Goal: Information Seeking & Learning: Learn about a topic

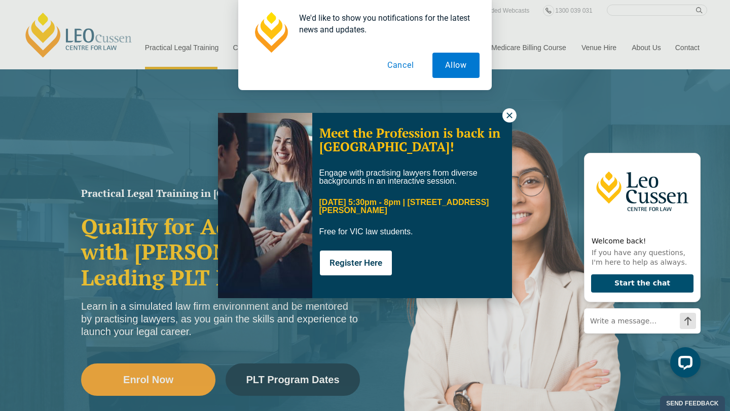
click at [510, 115] on icon at bounding box center [509, 115] width 6 height 6
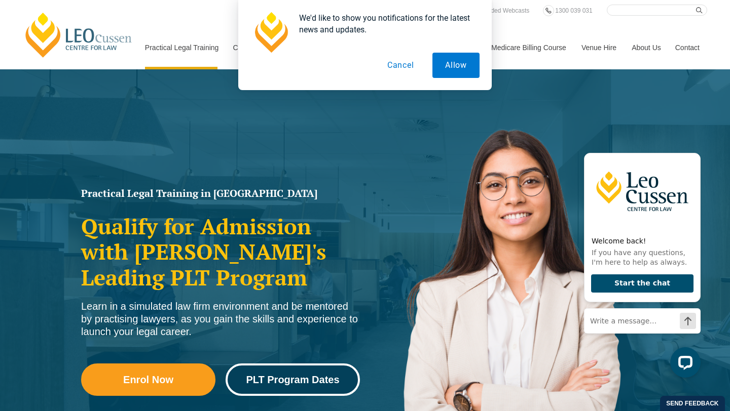
click at [281, 373] on link "PLT Program Dates" at bounding box center [292, 380] width 134 height 32
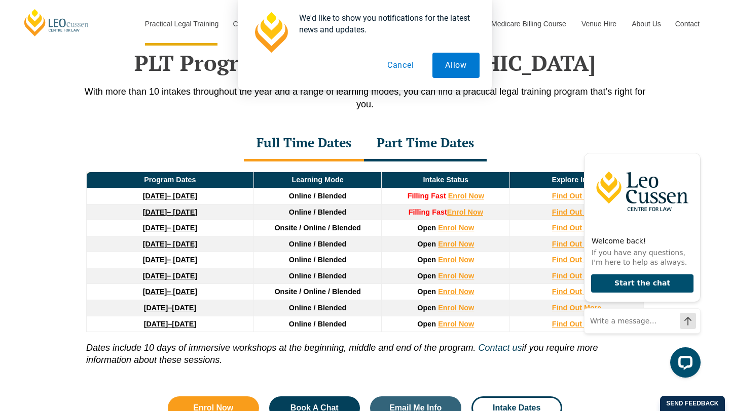
scroll to position [1322, 0]
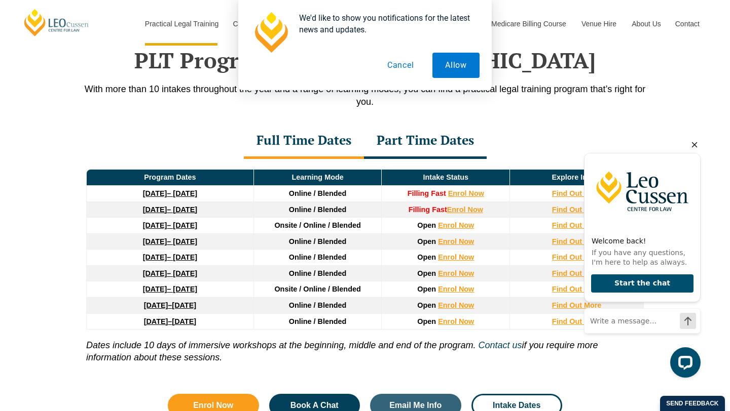
click at [697, 141] on icon "Hide greeting" at bounding box center [694, 145] width 12 height 12
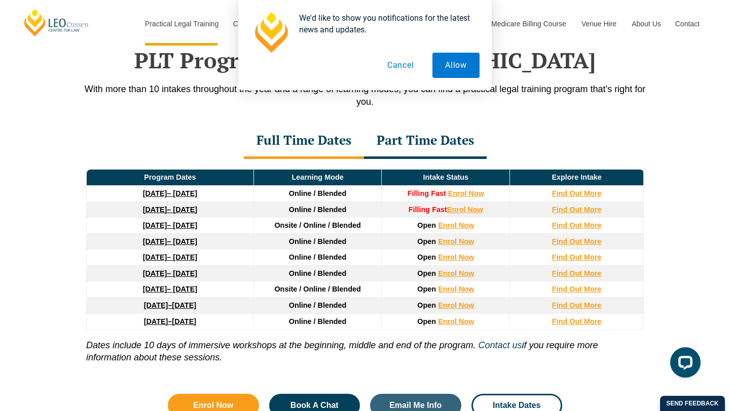
scroll to position [1308, 0]
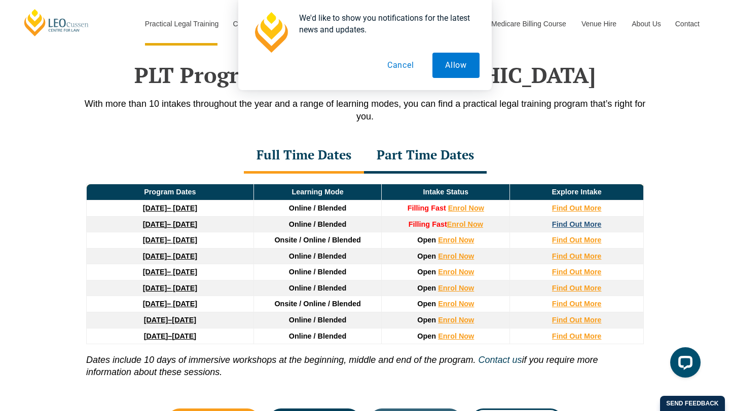
click at [577, 226] on strong "Find Out More" at bounding box center [577, 224] width 50 height 8
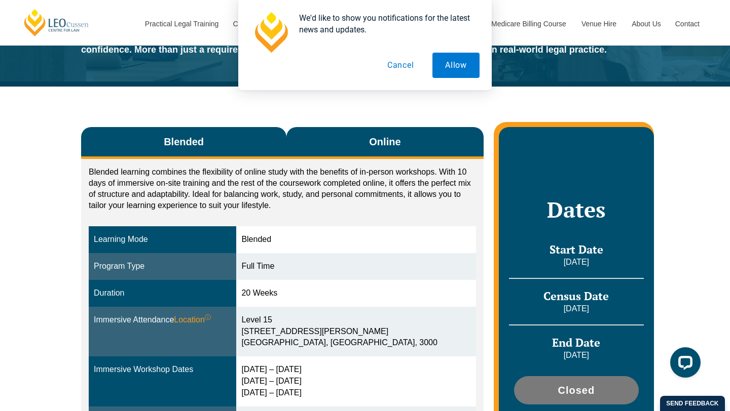
click at [417, 133] on button "Online" at bounding box center [384, 143] width 197 height 32
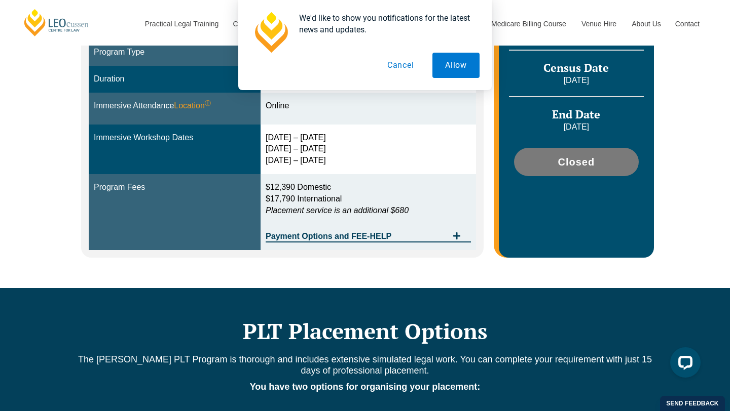
scroll to position [331, 0]
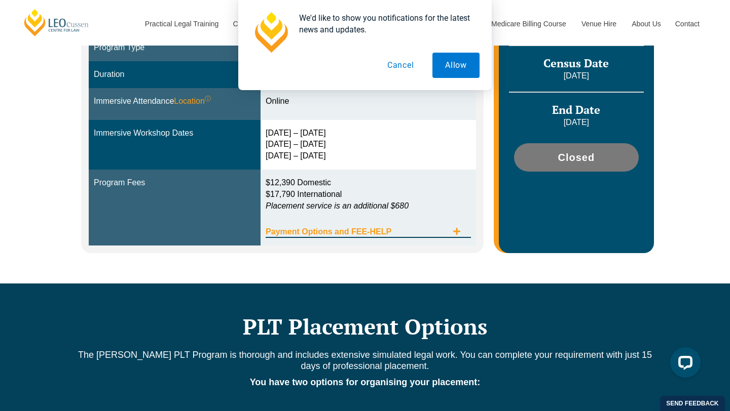
click at [428, 229] on span "Payment Options and FEE-HELP" at bounding box center [357, 232] width 182 height 8
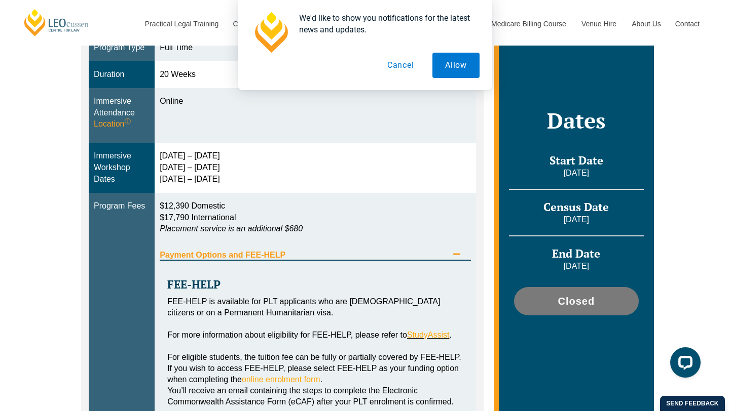
click at [375, 253] on span "Payment Options and FEE-HELP" at bounding box center [304, 255] width 288 height 8
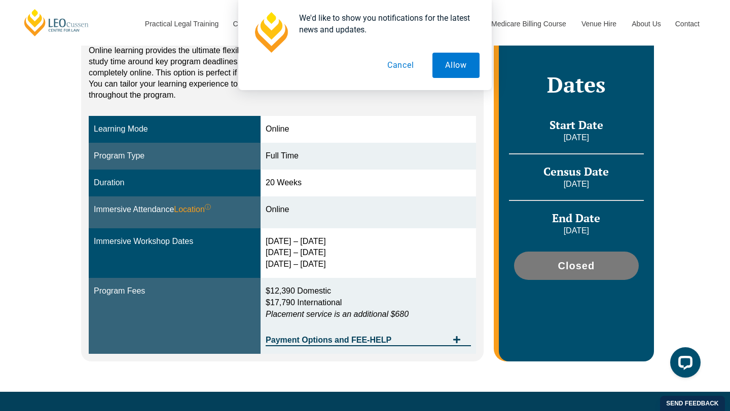
scroll to position [219, 0]
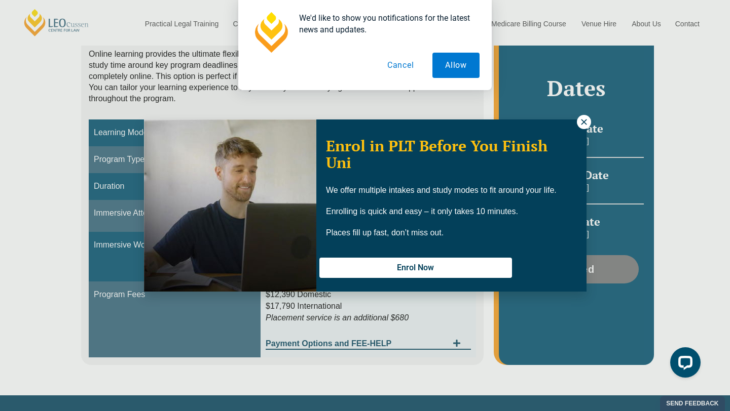
click at [583, 123] on icon at bounding box center [584, 122] width 6 height 6
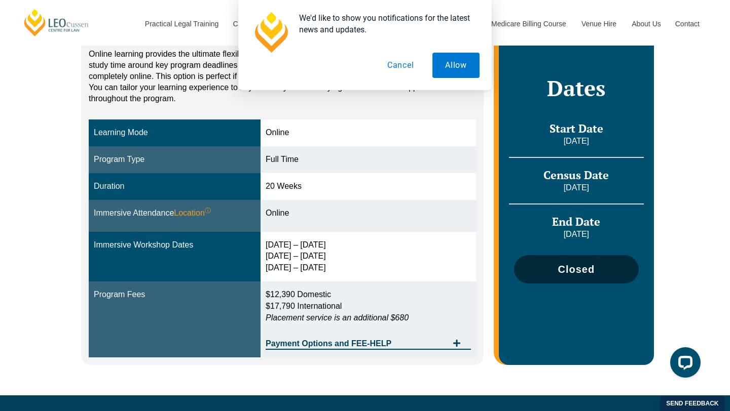
click at [575, 271] on span "Closed" at bounding box center [575, 269] width 37 height 10
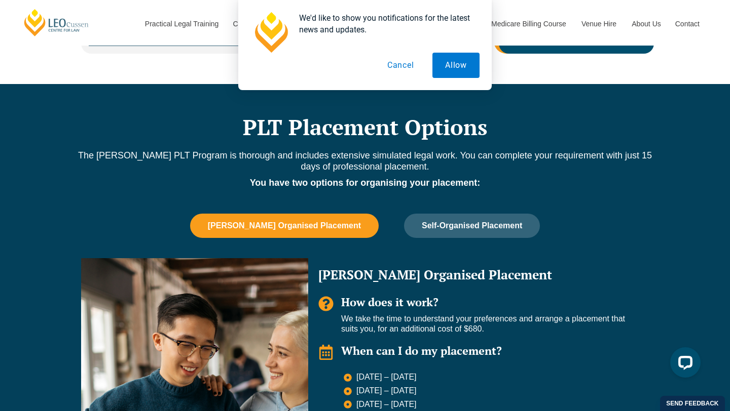
scroll to position [534, 0]
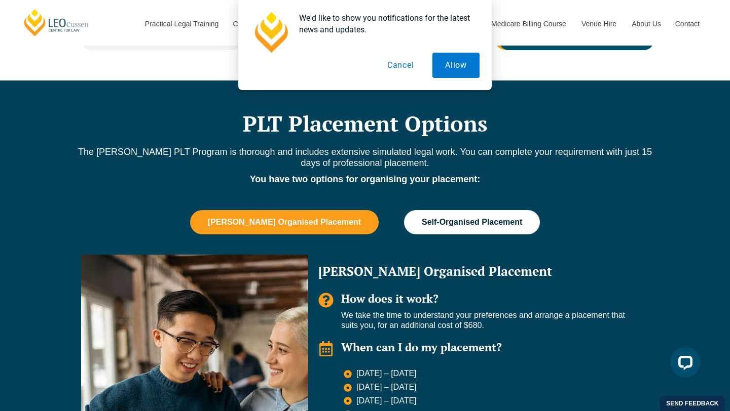
click at [443, 224] on span "Self-Organised Placement" at bounding box center [472, 222] width 100 height 9
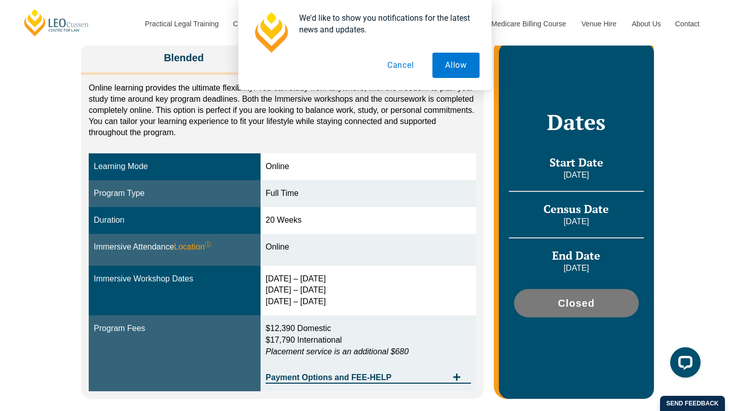
scroll to position [170, 0]
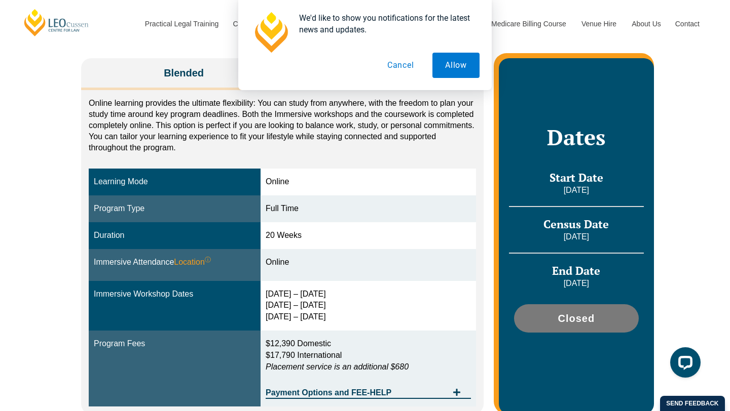
click at [586, 234] on p "19 January 2026" at bounding box center [576, 237] width 135 height 11
click at [593, 224] on span "Census Date" at bounding box center [575, 224] width 65 height 15
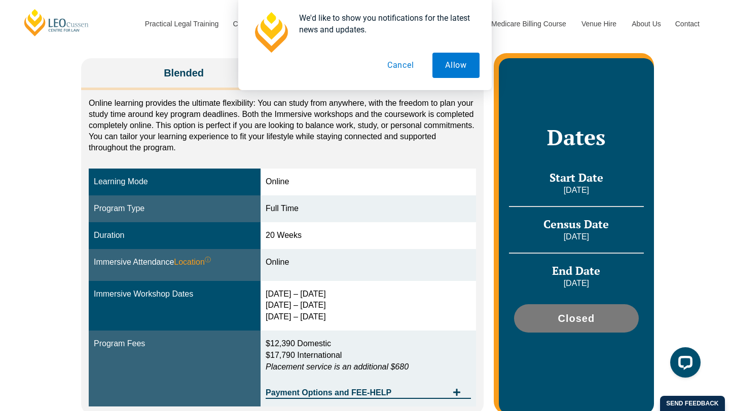
click at [593, 224] on span "Census Date" at bounding box center [575, 224] width 65 height 15
click at [353, 260] on div "Online" at bounding box center [368, 263] width 205 height 12
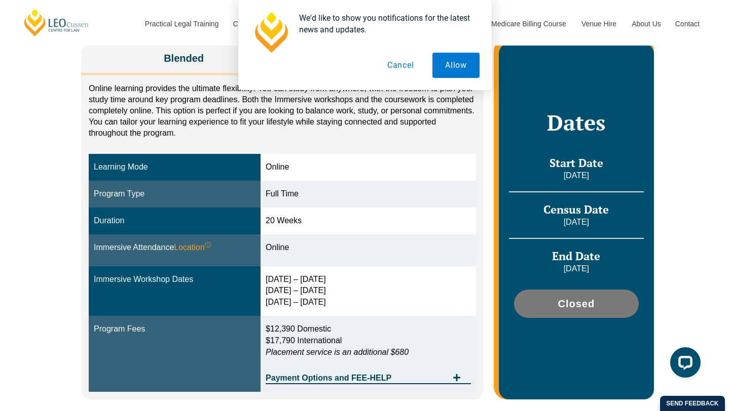
scroll to position [192, 0]
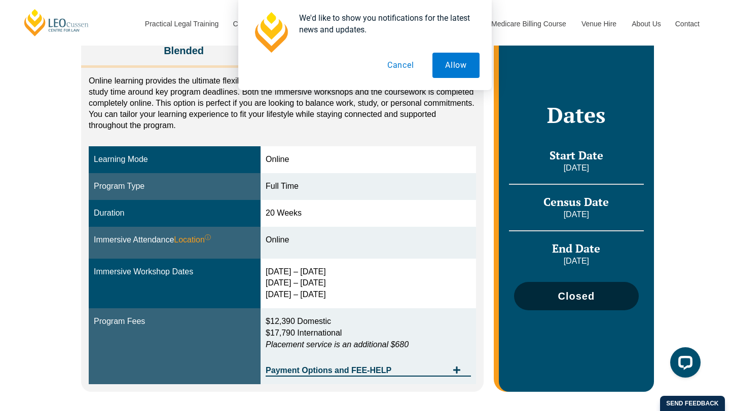
click at [557, 307] on link "Closed" at bounding box center [576, 296] width 125 height 28
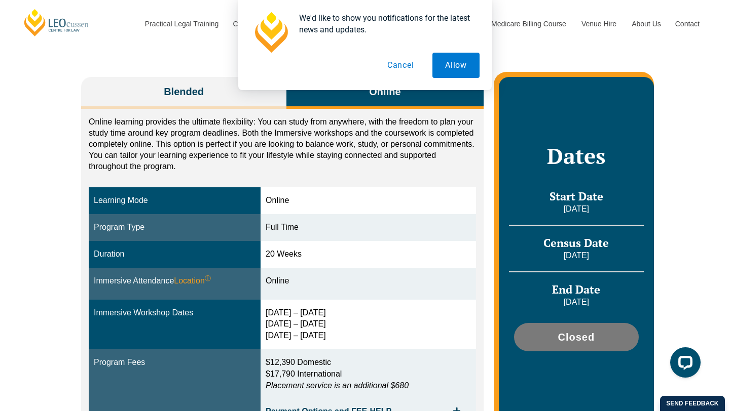
scroll to position [0, 0]
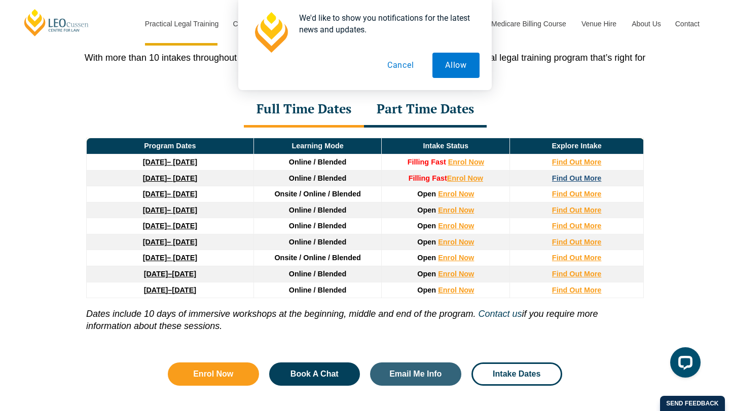
click at [579, 180] on strong "Find Out More" at bounding box center [577, 178] width 50 height 8
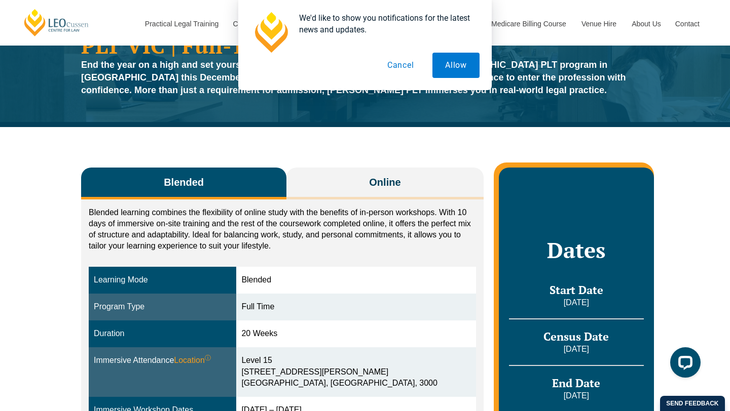
scroll to position [56, 0]
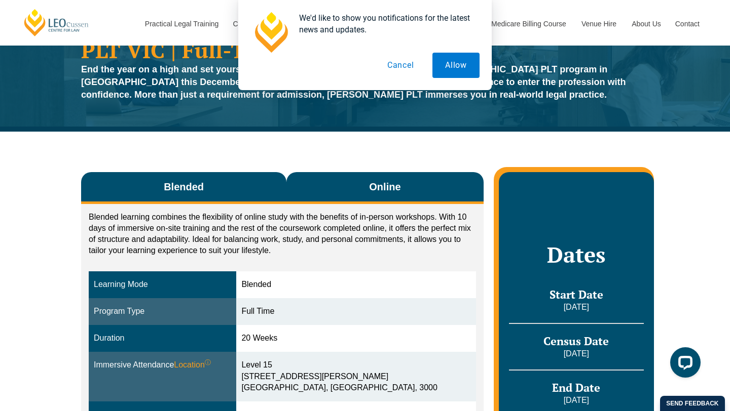
click at [425, 183] on button "Online" at bounding box center [384, 188] width 197 height 32
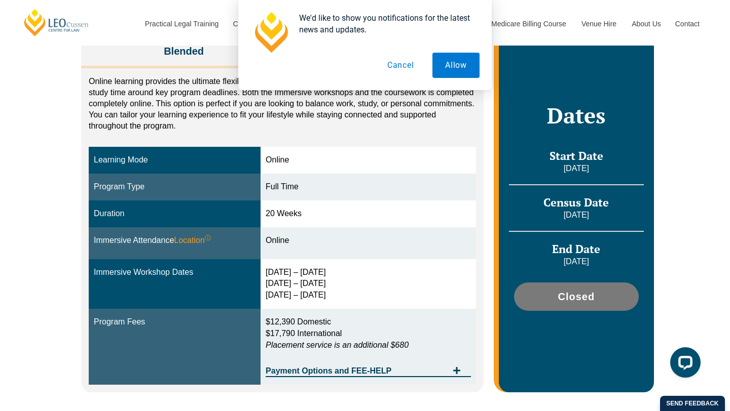
scroll to position [203, 0]
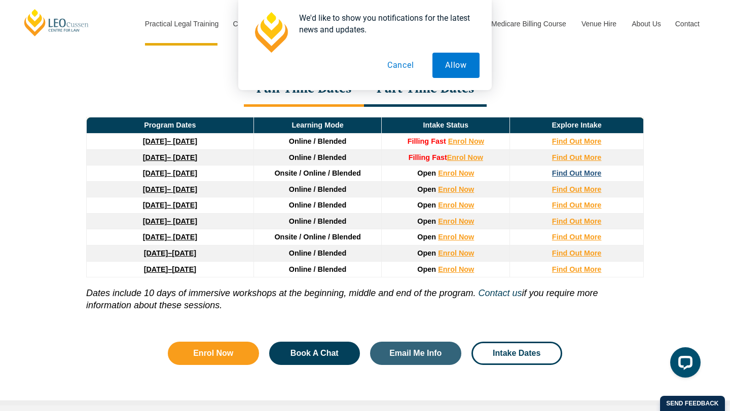
click at [586, 175] on strong "Find Out More" at bounding box center [577, 173] width 50 height 8
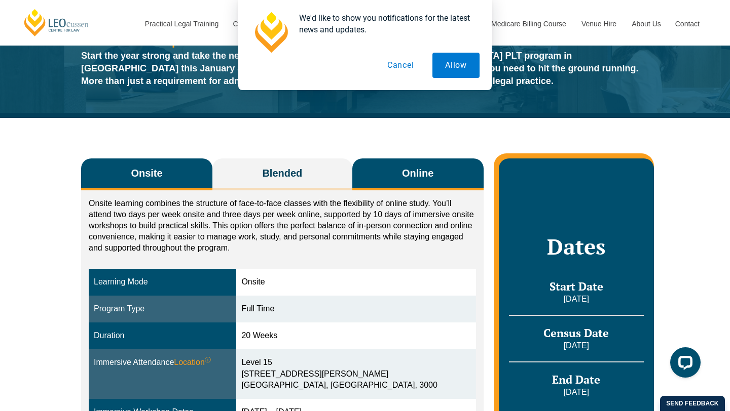
click at [438, 178] on button "Online" at bounding box center [417, 175] width 131 height 32
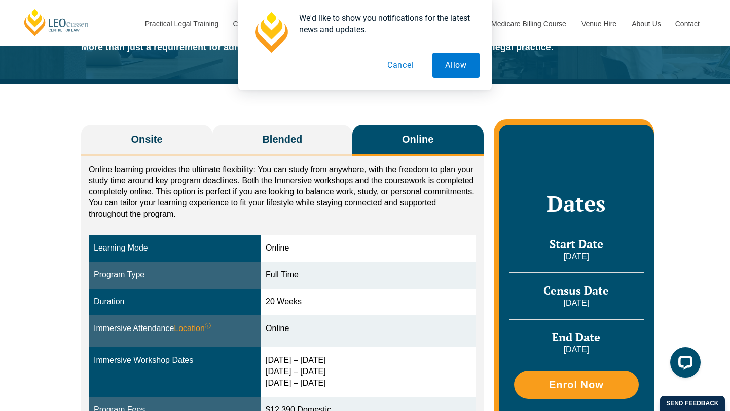
scroll to position [77, 0]
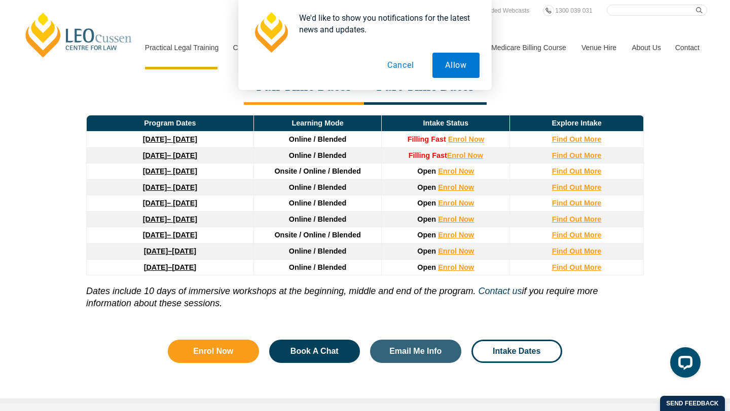
click at [322, 158] on span "Online / Blended" at bounding box center [318, 156] width 58 height 8
click at [329, 159] on span "Online / Blended" at bounding box center [318, 156] width 58 height 8
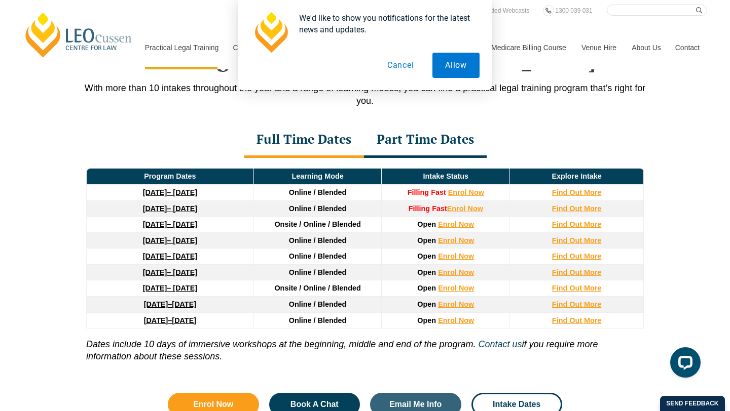
scroll to position [1322, 0]
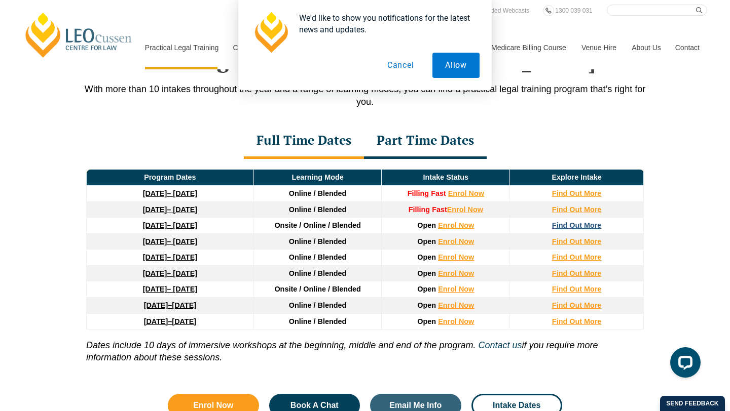
click at [575, 226] on strong "Find Out More" at bounding box center [577, 225] width 50 height 8
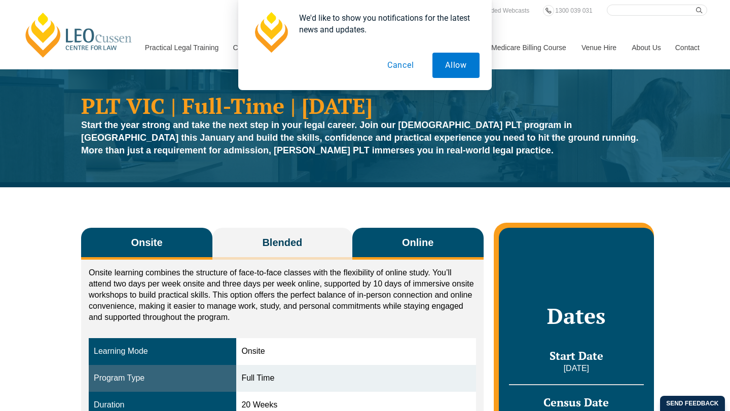
click at [422, 253] on button "Online" at bounding box center [417, 244] width 131 height 32
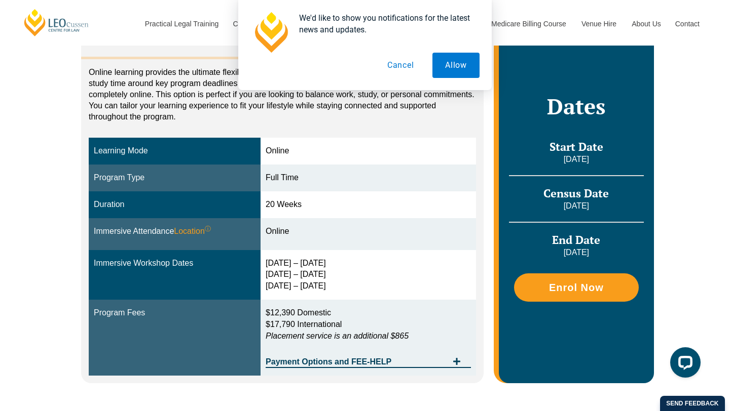
scroll to position [202, 0]
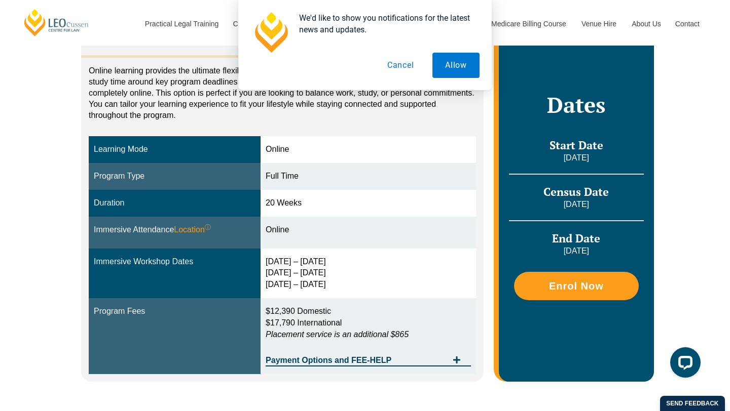
click at [317, 267] on div "3 – 6 Feb 2026 15 – 17 Apr 2026 3 – 5 Jun 2026" at bounding box center [368, 273] width 205 height 35
click at [302, 289] on div "3 – 6 Feb 2026 15 – 17 Apr 2026 3 – 5 Jun 2026" at bounding box center [368, 273] width 205 height 35
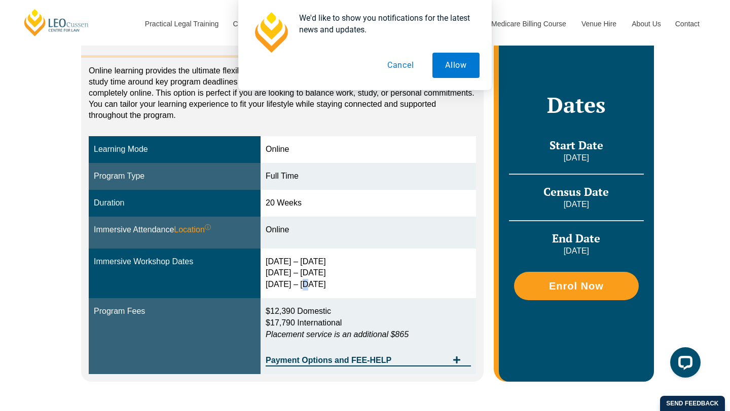
click at [312, 281] on div "3 – 6 Feb 2026 15 – 17 Apr 2026 3 – 5 Jun 2026" at bounding box center [368, 273] width 205 height 35
click at [318, 273] on div "3 – 6 Feb 2026 15 – 17 Apr 2026 3 – 5 Jun 2026" at bounding box center [368, 273] width 205 height 35
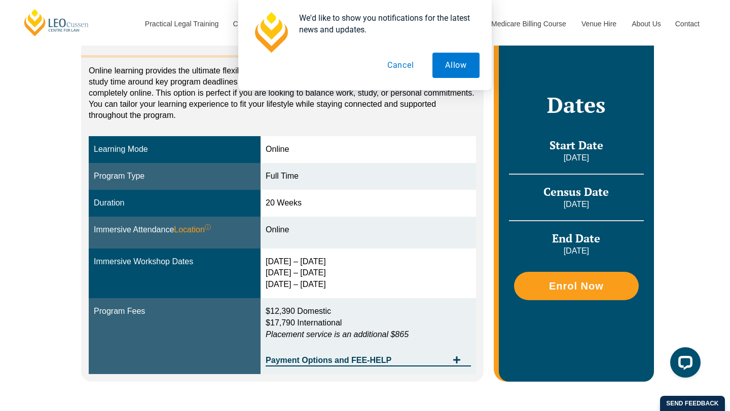
click at [318, 273] on div "3 – 6 Feb 2026 15 – 17 Apr 2026 3 – 5 Jun 2026" at bounding box center [368, 273] width 205 height 35
click at [305, 260] on div "3 – 6 Feb 2026 15 – 17 Apr 2026 3 – 5 Jun 2026" at bounding box center [368, 273] width 205 height 35
click at [346, 240] on td "Online" at bounding box center [367, 233] width 215 height 32
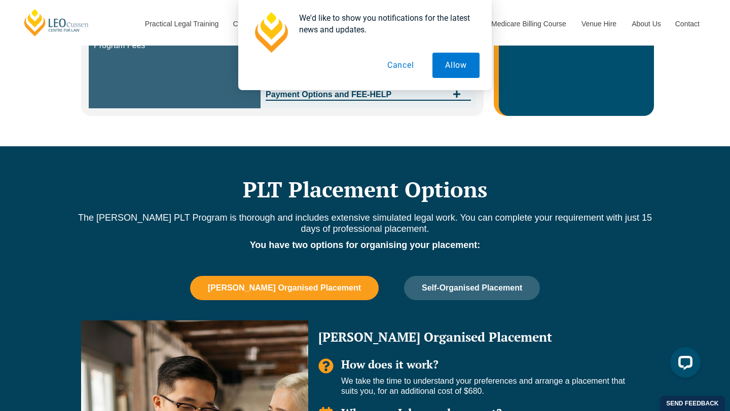
scroll to position [575, 0]
